Goal: Task Accomplishment & Management: Manage account settings

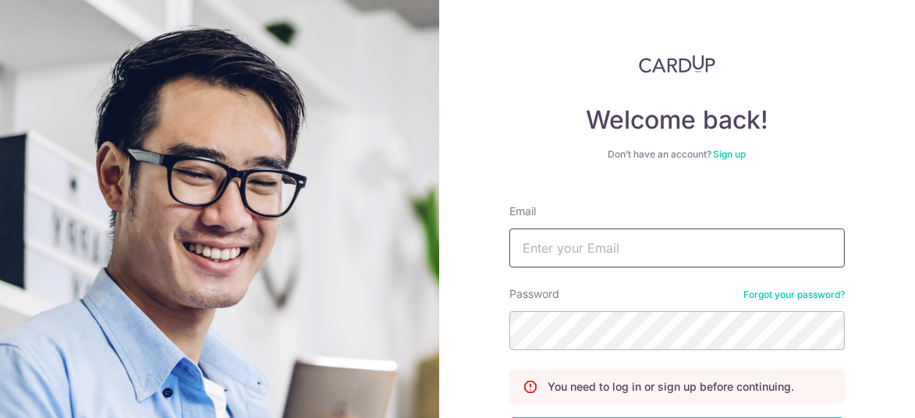
click at [618, 257] on input "Email" at bounding box center [676, 248] width 335 height 39
type input "[PERSON_NAME][EMAIL_ADDRESS][DOMAIN_NAME]"
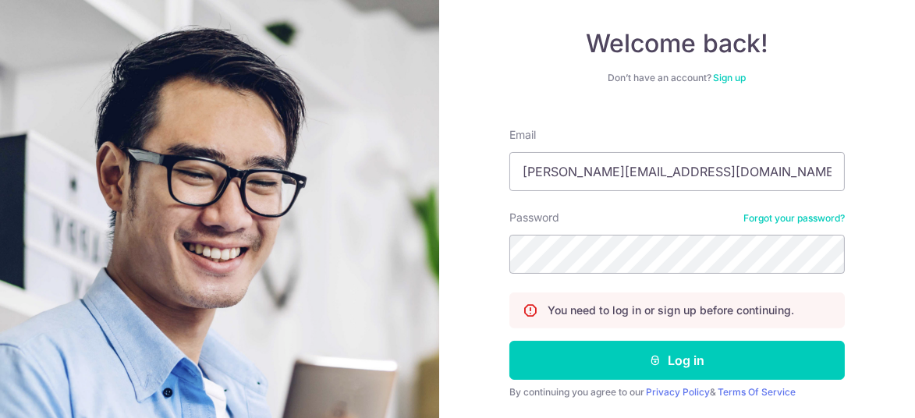
scroll to position [124, 0]
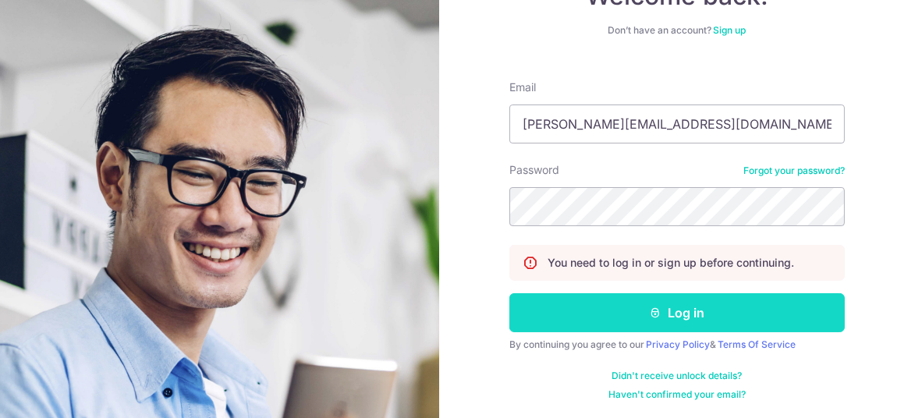
click at [658, 310] on button "Log in" at bounding box center [676, 312] width 335 height 39
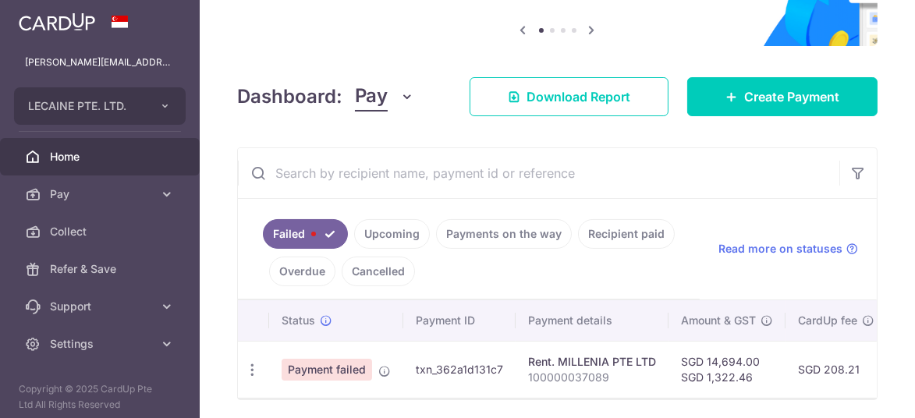
scroll to position [156, 0]
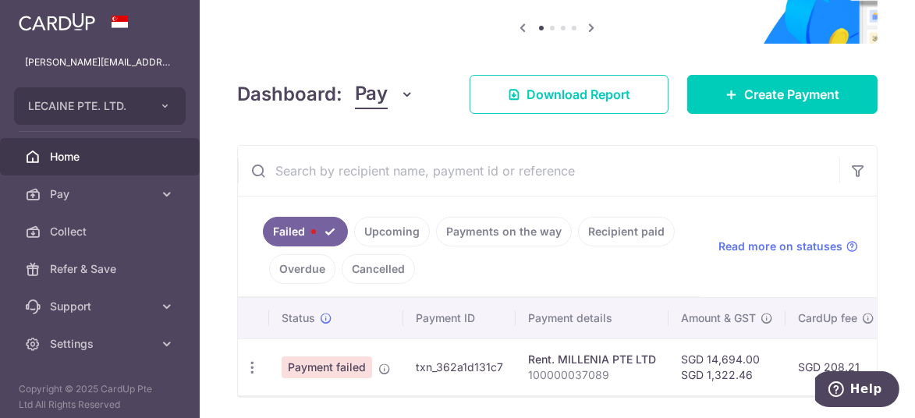
click at [307, 232] on link "Failed" at bounding box center [305, 232] width 85 height 30
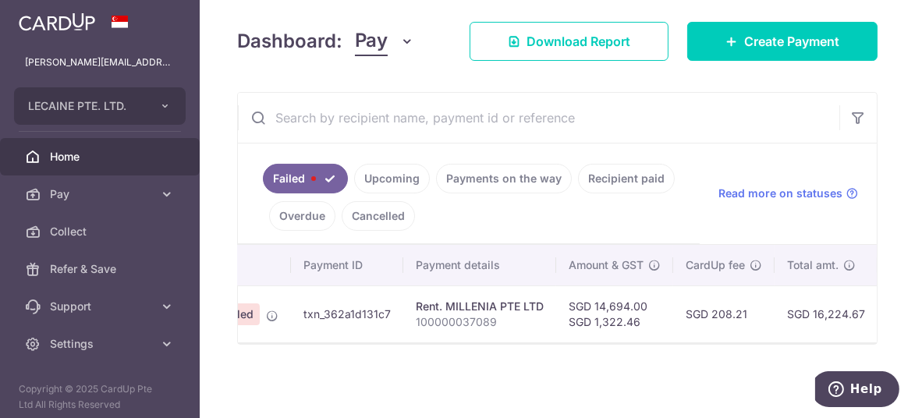
scroll to position [0, 0]
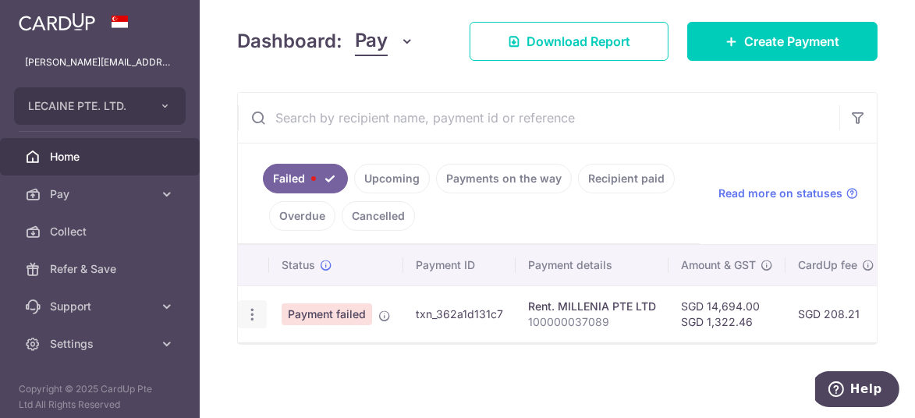
click at [245, 307] on icon "button" at bounding box center [252, 315] width 16 height 16
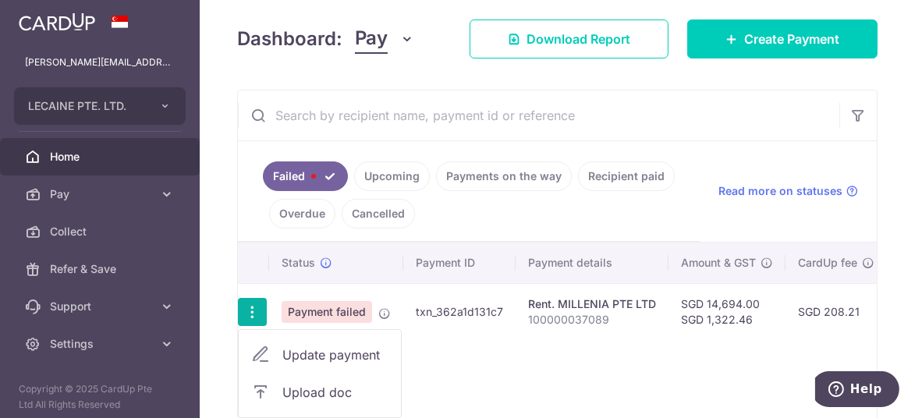
click at [641, 342] on div "Status Payment ID Payment details Amount & GST CardUp fee Total amt. Charge dat…" at bounding box center [557, 336] width 639 height 186
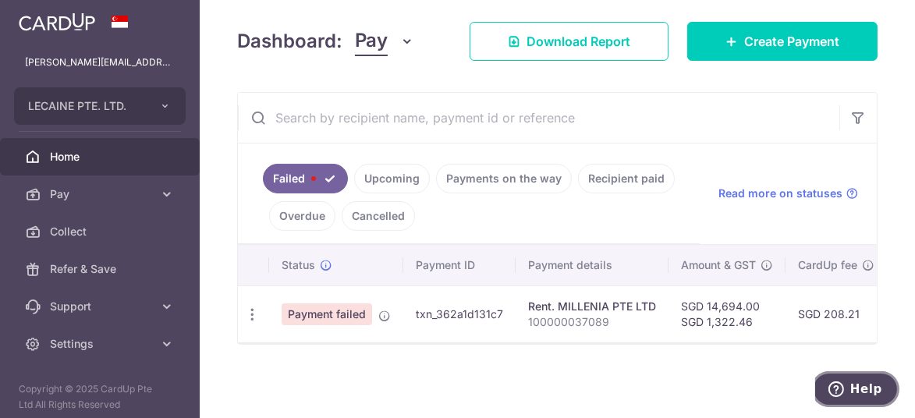
click at [849, 390] on span "Help" at bounding box center [839, 389] width 22 height 16
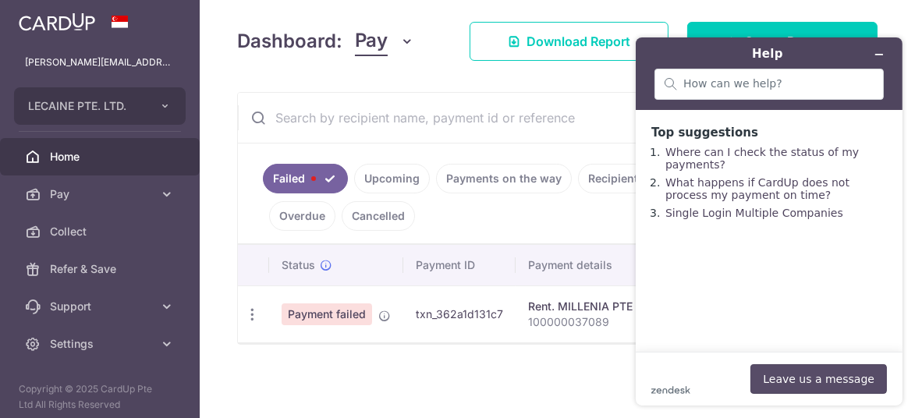
click at [805, 376] on button "Leave us a message" at bounding box center [818, 379] width 136 height 30
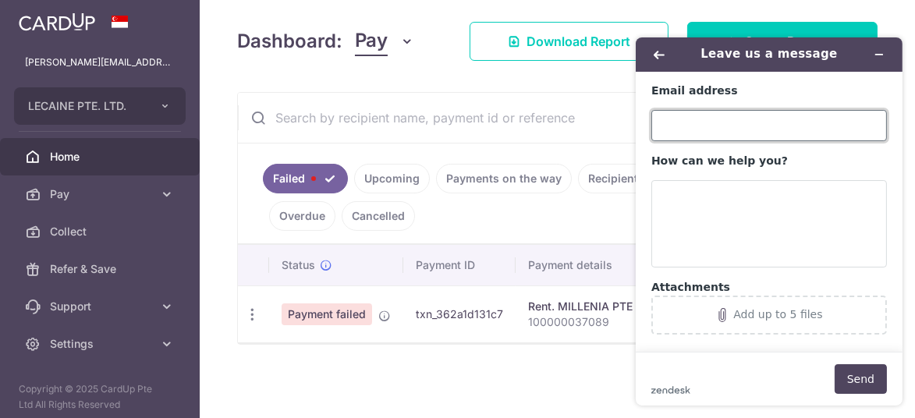
click at [685, 127] on input "Email address" at bounding box center [768, 125] width 236 height 31
type input "[PERSON_NAME][EMAIL_ADDRESS][DOMAIN_NAME]"
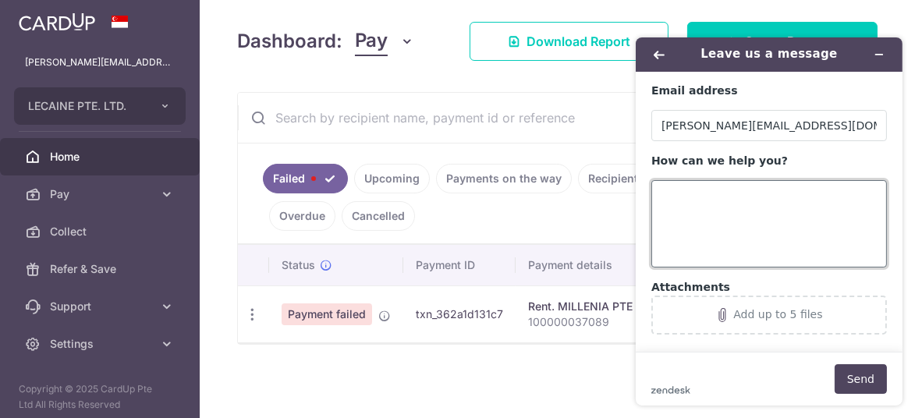
click at [677, 204] on textarea "How can we help you?" at bounding box center [768, 223] width 236 height 87
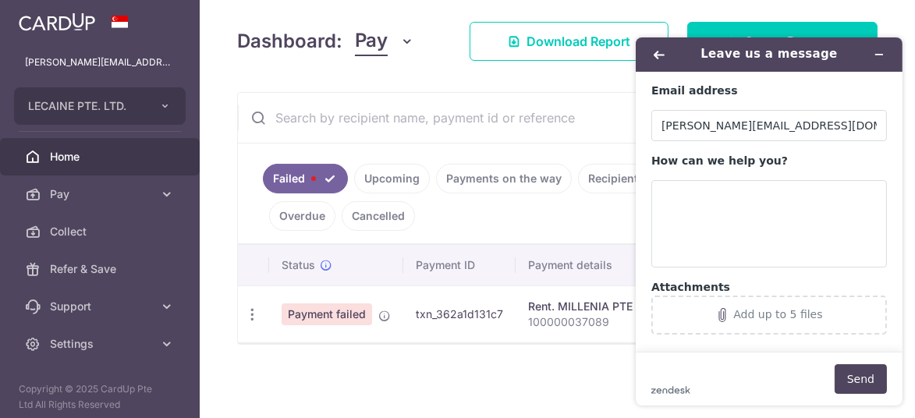
click at [467, 309] on td "txn_362a1d131c7" at bounding box center [459, 313] width 112 height 57
copy td "txn_362a1d131c7"
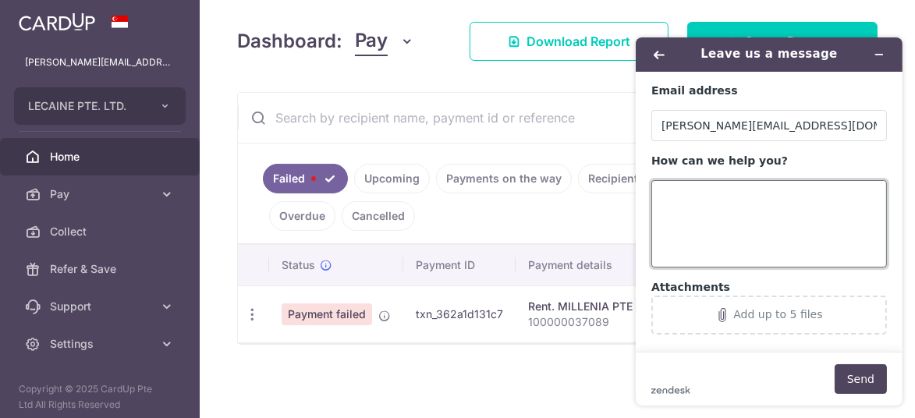
click at [697, 206] on textarea "How can we help you?" at bounding box center [768, 223] width 236 height 87
paste textarea "txn_362a1d131c7"
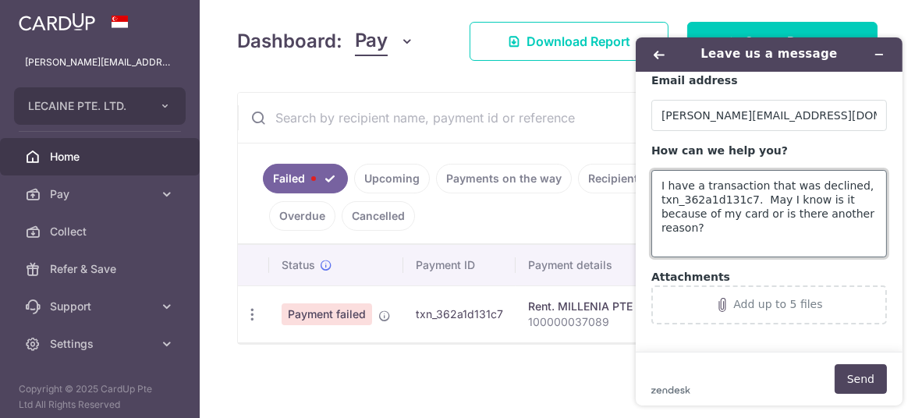
scroll to position [13, 0]
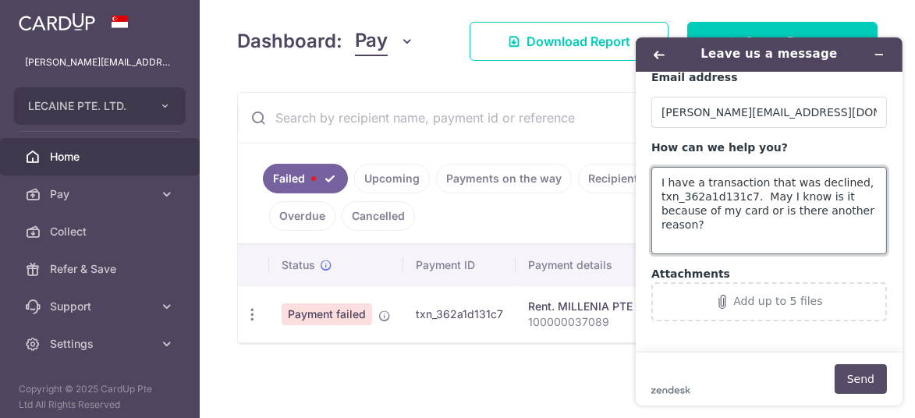
type textarea "I have a transaction that was declined, txn_362a1d131c7. May I know is it becau…"
click at [857, 378] on button "Send" at bounding box center [860, 379] width 52 height 30
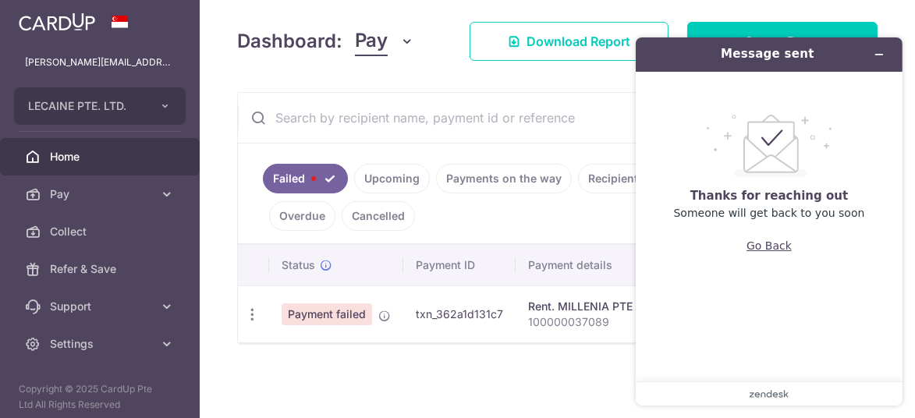
click at [766, 246] on button "Go Back" at bounding box center [768, 246] width 45 height 30
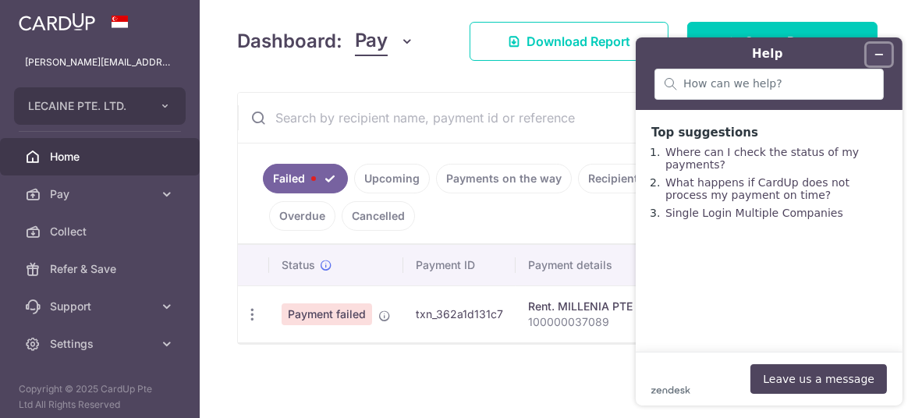
click at [876, 55] on icon "Minimize widget" at bounding box center [878, 54] width 11 height 11
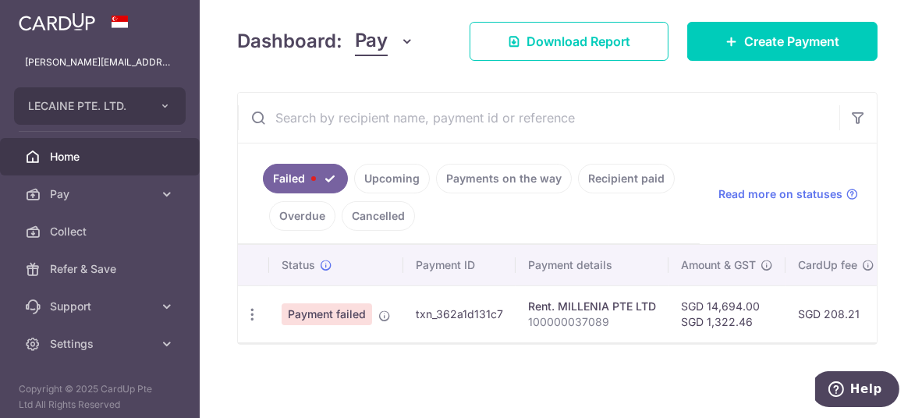
click at [369, 217] on link "Cancelled" at bounding box center [378, 216] width 73 height 30
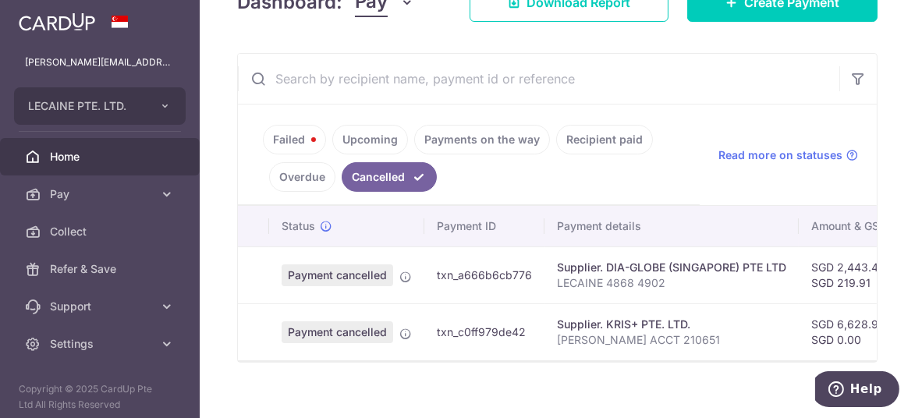
scroll to position [268, 0]
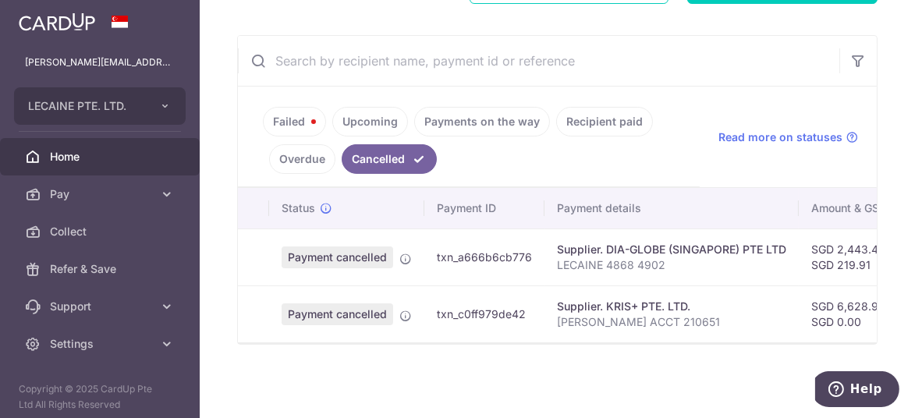
click at [298, 147] on link "Overdue" at bounding box center [302, 159] width 66 height 30
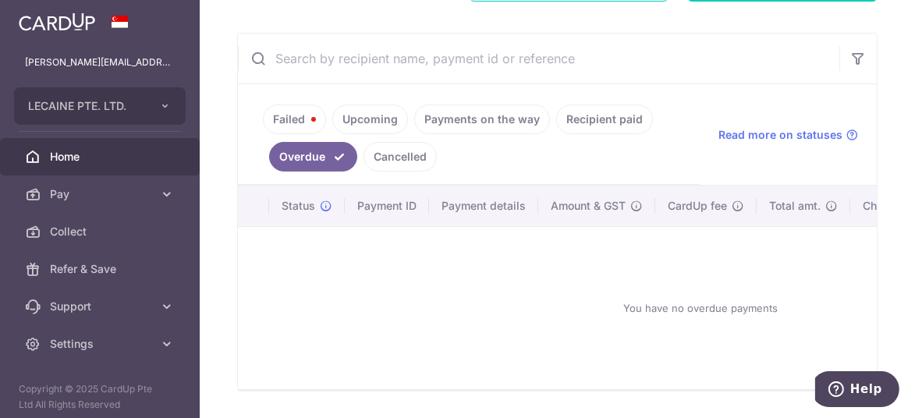
click at [298, 120] on link "Failed" at bounding box center [294, 120] width 63 height 30
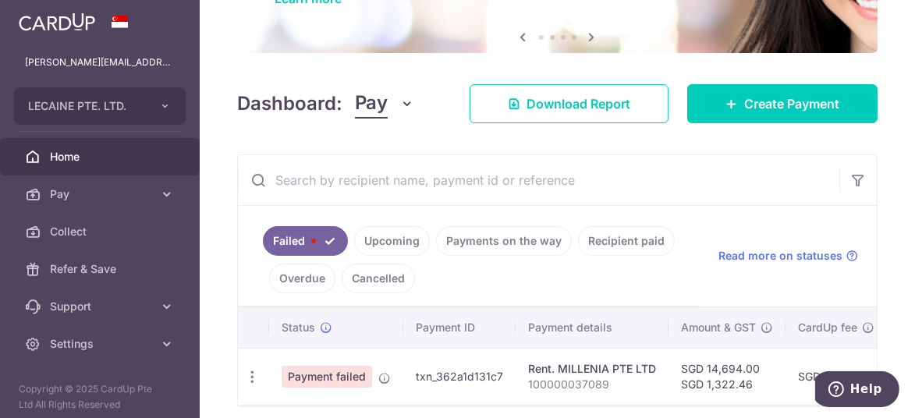
scroll to position [211, 0]
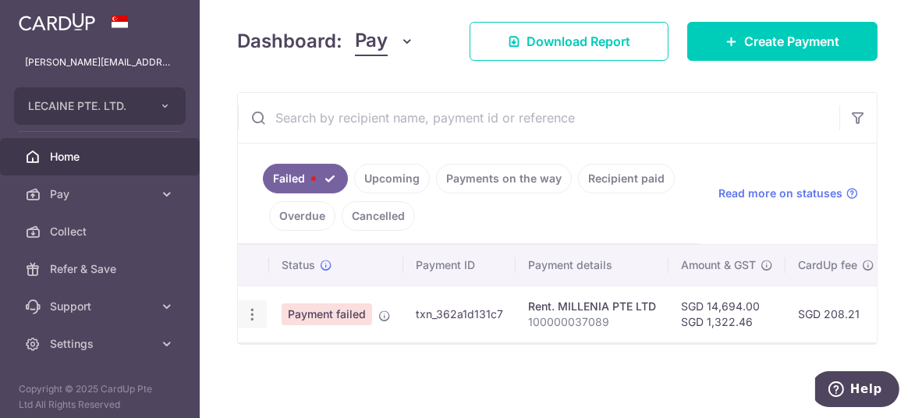
click at [250, 314] on icon "button" at bounding box center [252, 315] width 16 height 16
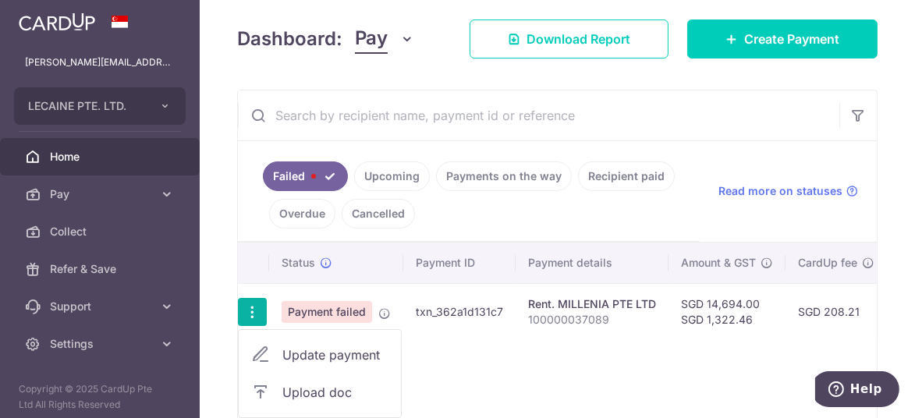
click at [317, 352] on span "Update payment" at bounding box center [335, 355] width 106 height 19
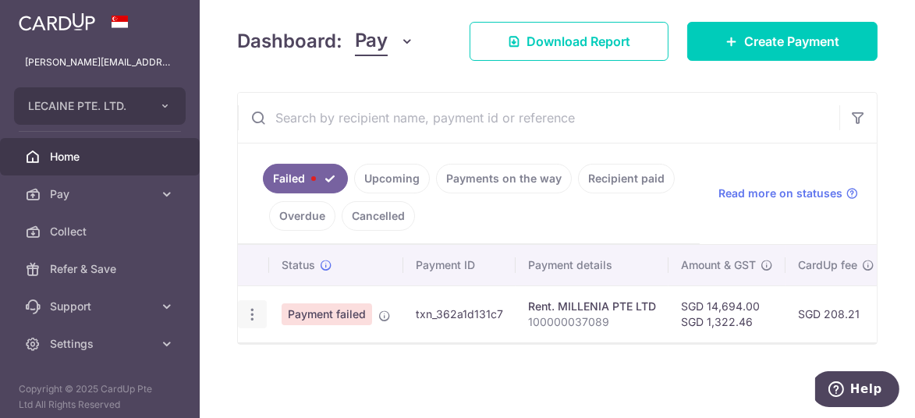
radio input "true"
type input "14,694.00"
type input "1,322.46"
type input "100000037089"
type input "Rent"
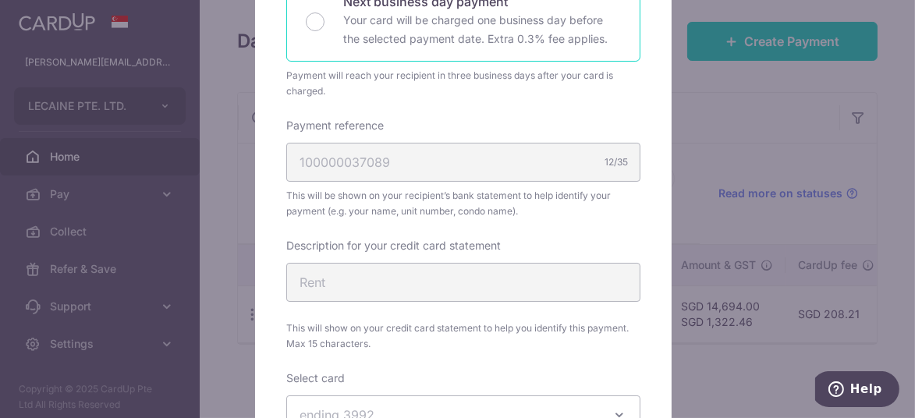
scroll to position [545, 0]
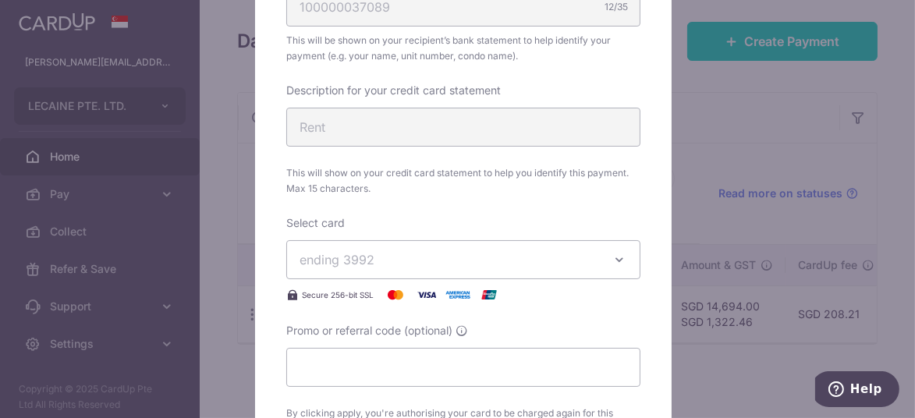
click at [611, 260] on icon "button" at bounding box center [619, 260] width 16 height 16
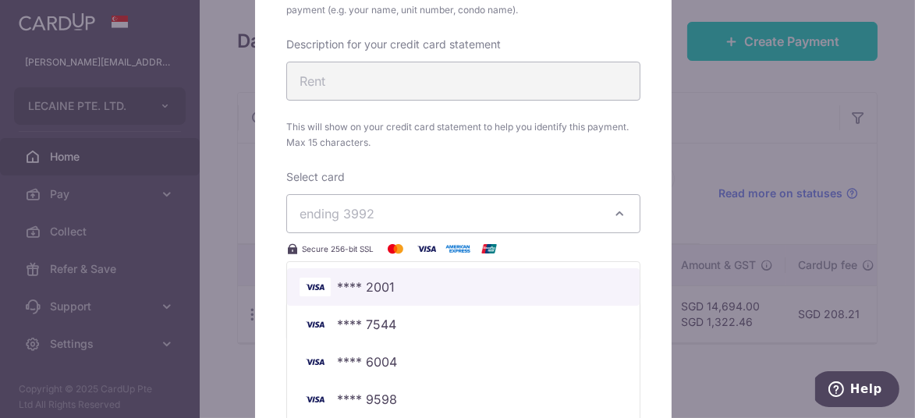
scroll to position [624, 0]
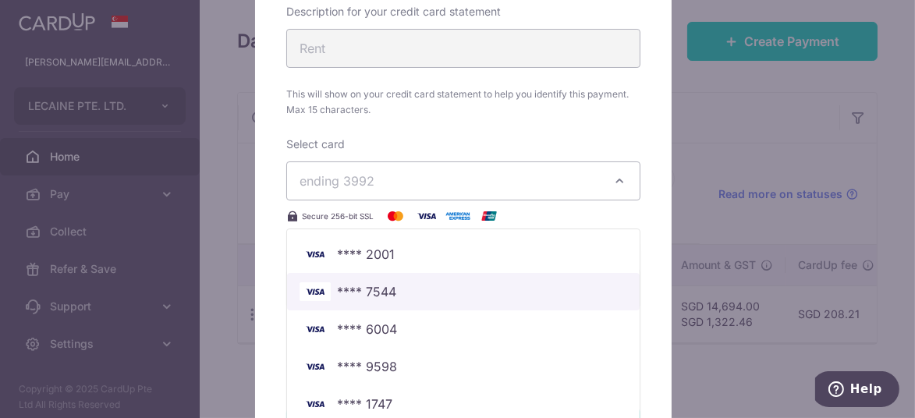
click at [395, 290] on span "**** 7544" at bounding box center [464, 291] width 328 height 19
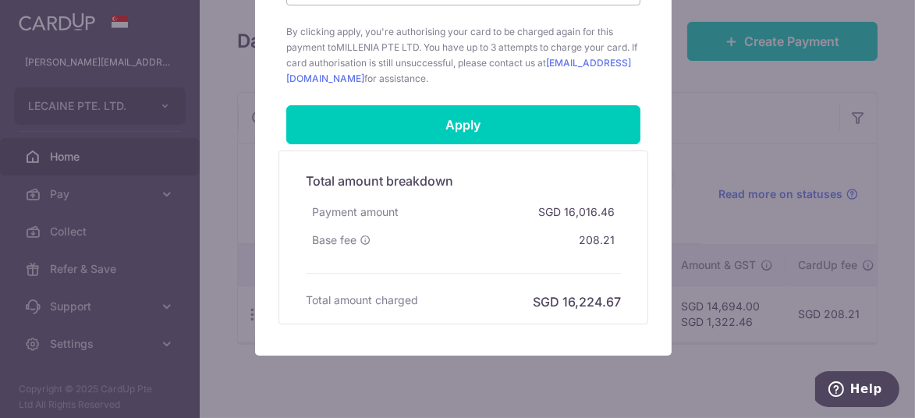
scroll to position [1052, 0]
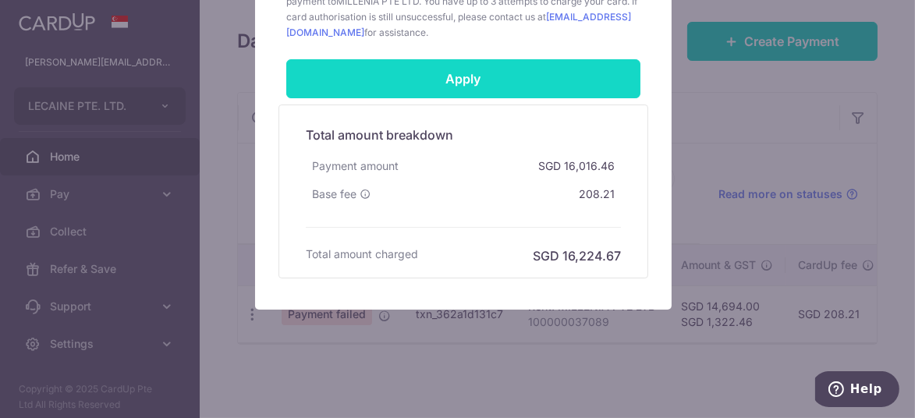
click at [495, 76] on input "Apply" at bounding box center [463, 78] width 354 height 39
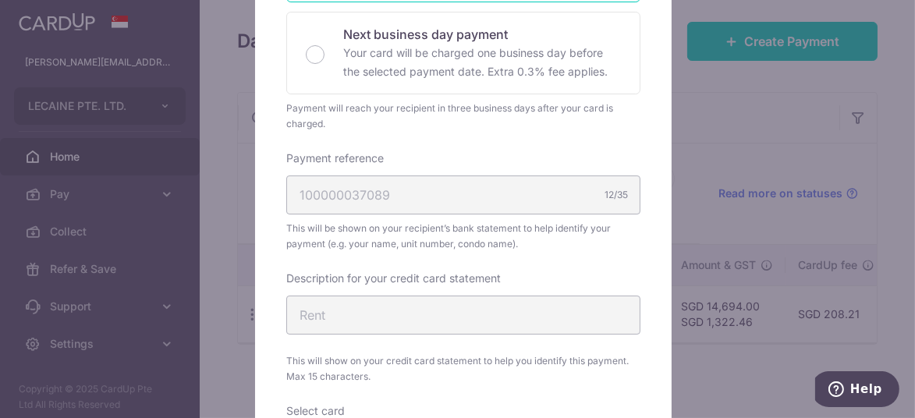
scroll to position [349, 0]
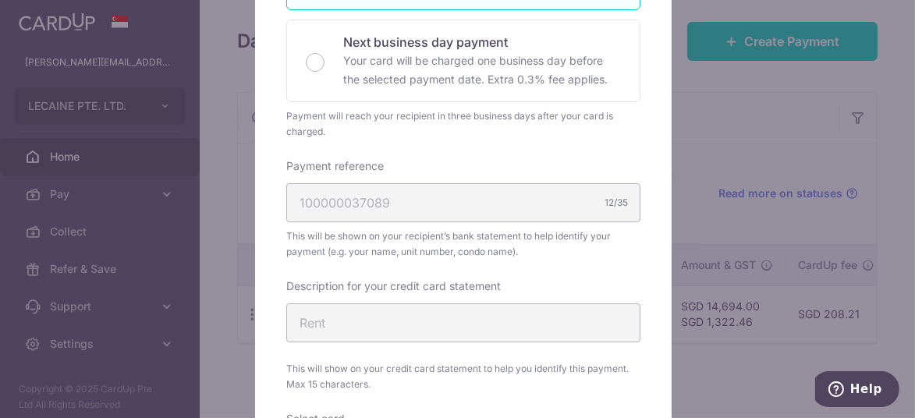
click at [378, 206] on div "100000037089 12/35" at bounding box center [463, 202] width 354 height 39
click at [379, 199] on div "100000037089 12/35" at bounding box center [463, 202] width 354 height 39
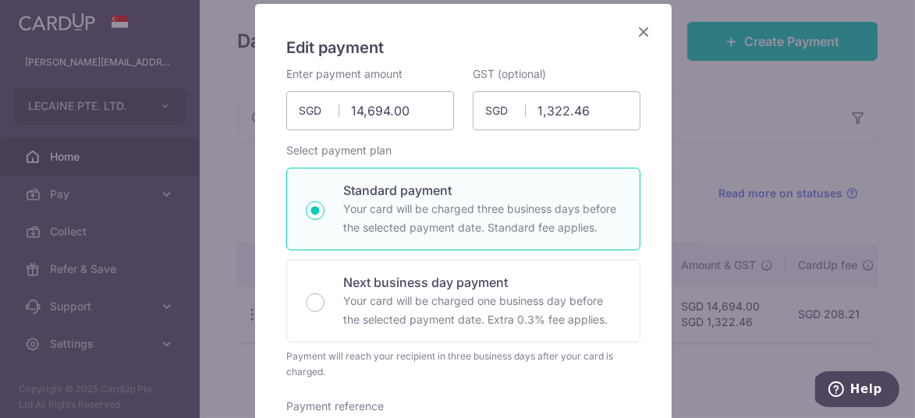
scroll to position [194, 0]
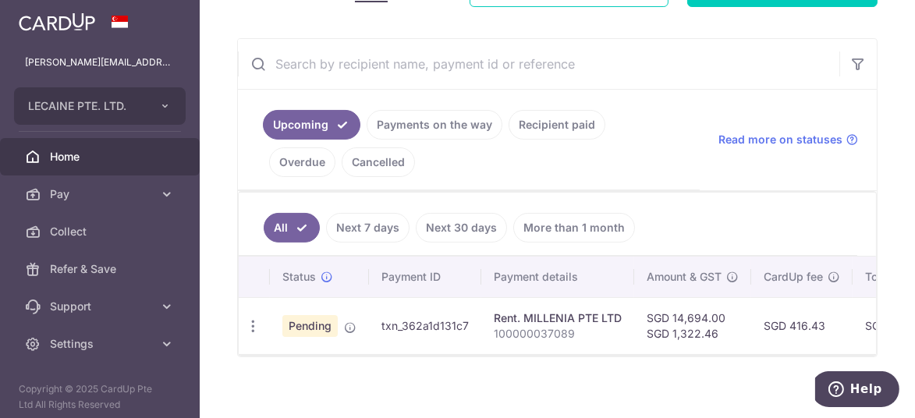
scroll to position [276, 0]
